Goal: Task Accomplishment & Management: Manage account settings

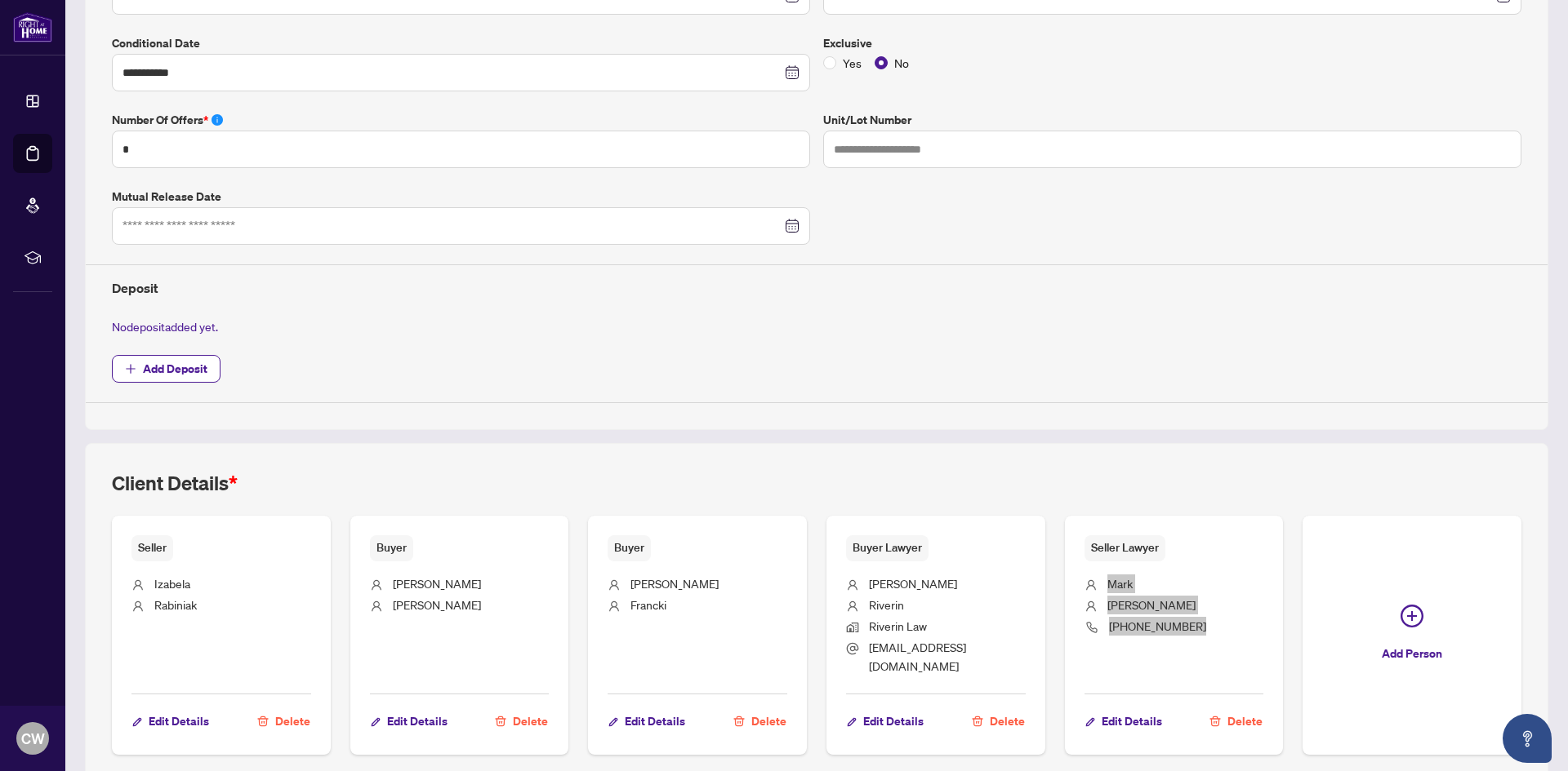
scroll to position [224, 0]
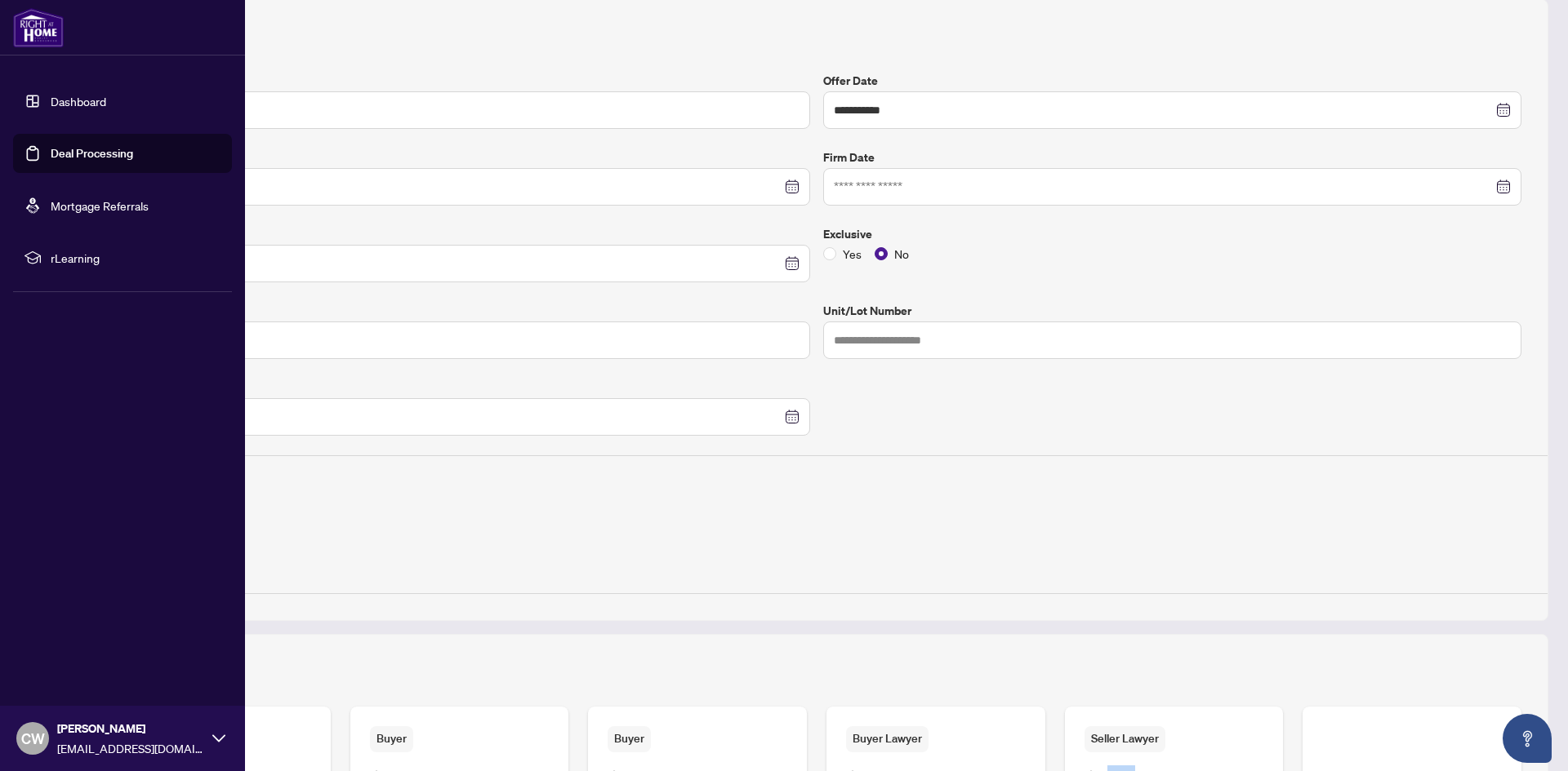
click at [63, 157] on link "Deal Processing" at bounding box center [92, 153] width 83 height 14
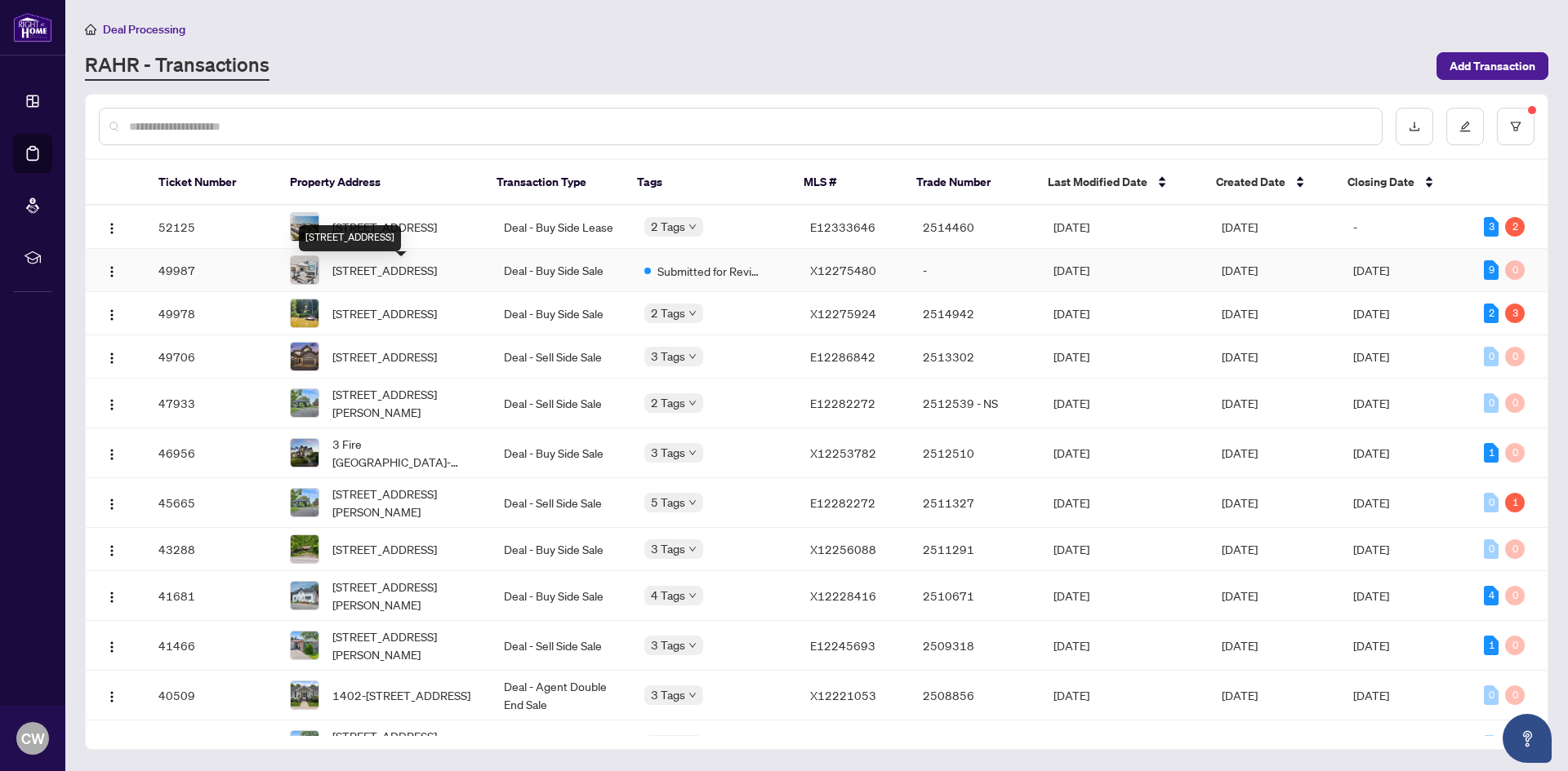
click at [370, 277] on span "[STREET_ADDRESS]" at bounding box center [385, 270] width 105 height 18
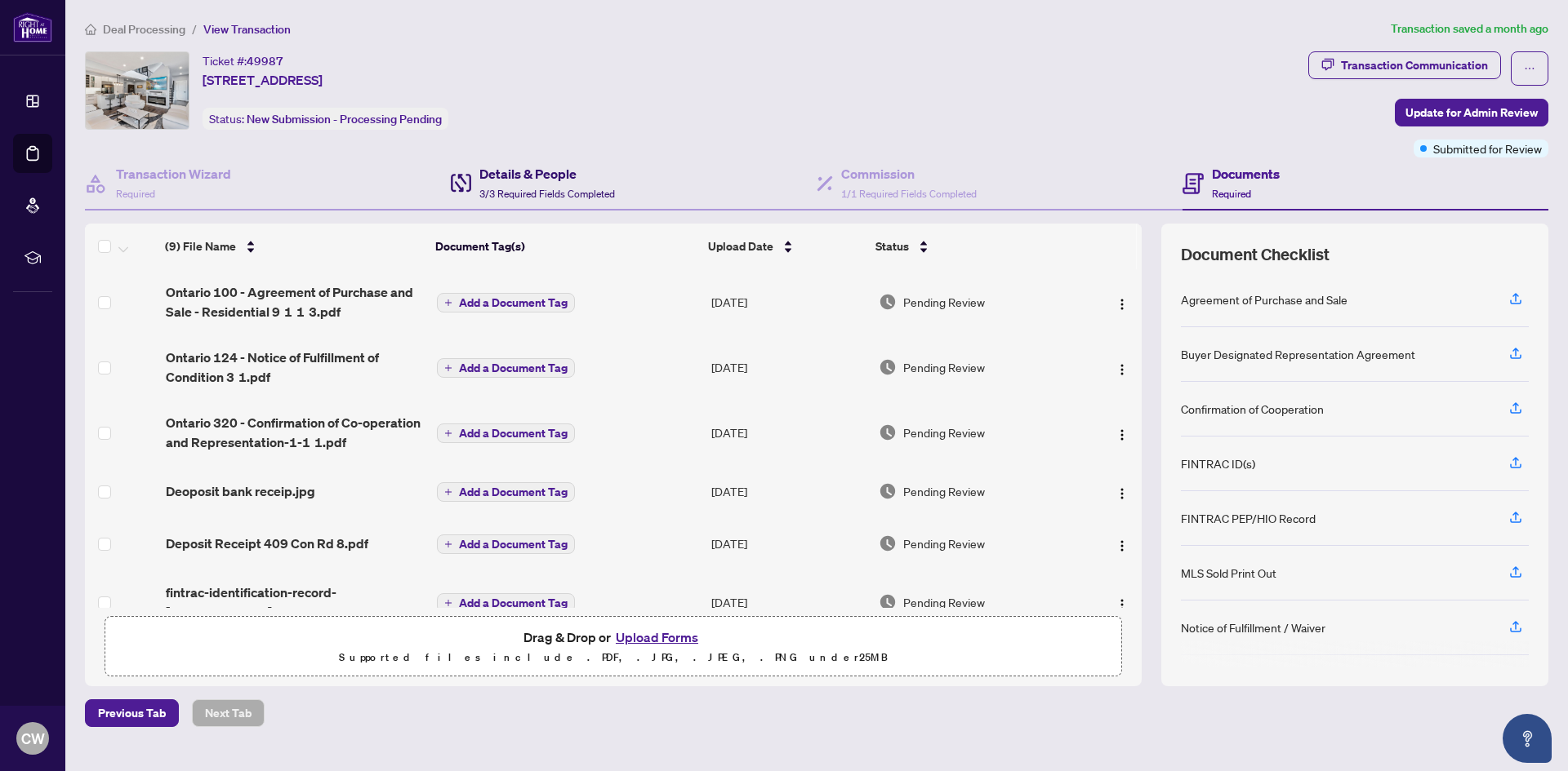
click at [525, 175] on h4 "Details & People" at bounding box center [546, 174] width 136 height 19
